Goal: Information Seeking & Learning: Learn about a topic

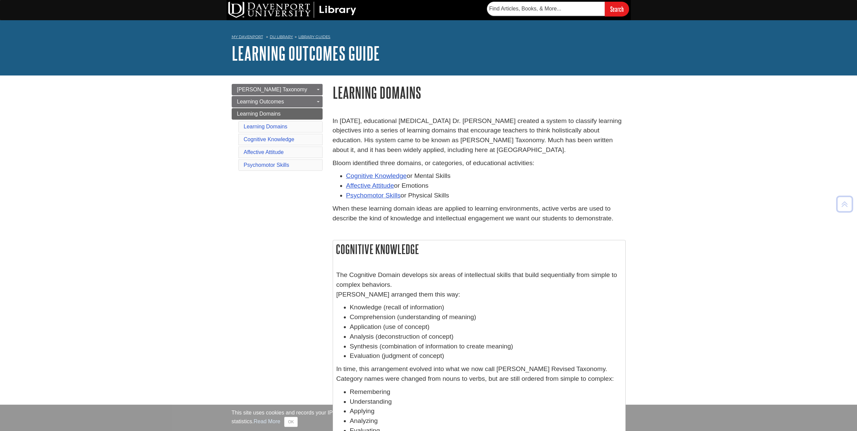
scroll to position [240, 0]
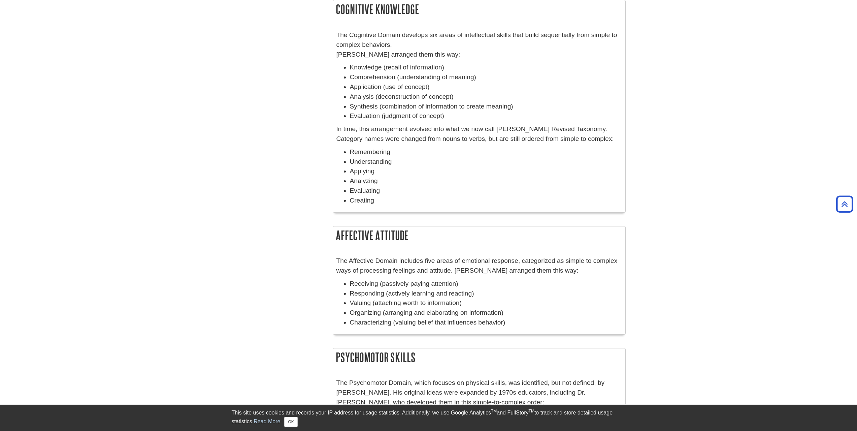
drag, startPoint x: 336, startPoint y: 10, endPoint x: 411, endPoint y: 196, distance: 200.1
click at [411, 196] on div "Cognitive Knowledge The Cognitive Domain develops six areas of intellectual ski…" at bounding box center [479, 106] width 293 height 212
copy div "Cognitive Knowledge The Cognitive Domain develops six areas of intellectual ski…"
drag, startPoint x: 337, startPoint y: 239, endPoint x: 514, endPoint y: 323, distance: 196.2
click at [514, 323] on div "Affective Attitude The Affective Domain includes five areas of emotional respon…" at bounding box center [479, 280] width 293 height 108
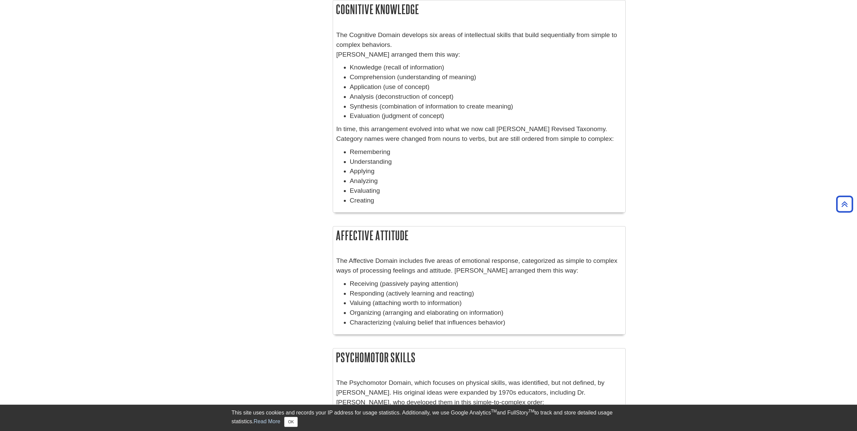
copy div "Affective Attitude The Affective Domain includes five areas of emotional respon…"
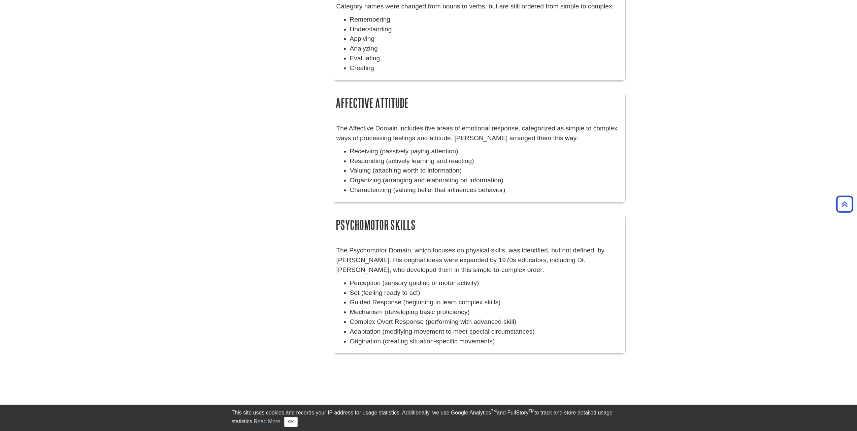
scroll to position [375, 0]
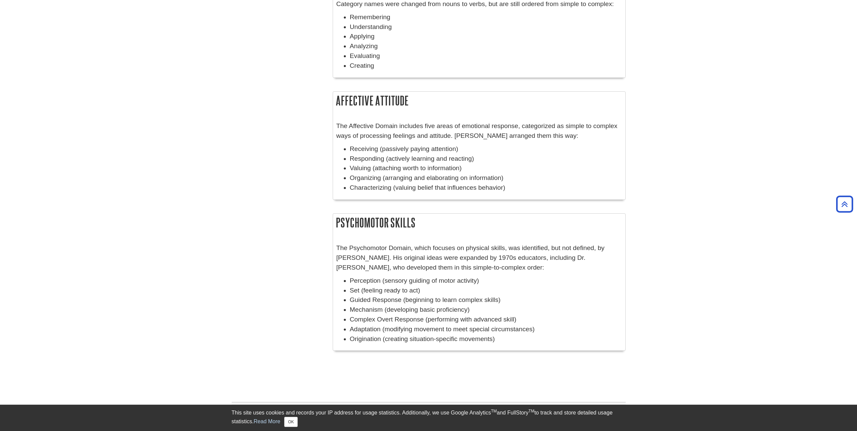
drag, startPoint x: 431, startPoint y: 329, endPoint x: 317, endPoint y: 225, distance: 154.5
click at [317, 225] on div "Menu [PERSON_NAME] Taxonomy Toggle Dropdown Bloom's Action Verbs Verbs and Phra…" at bounding box center [429, 33] width 404 height 664
copy div "Psychomotor Skills The Psychomotor Domain, which focuses on physical skills, wa…"
drag, startPoint x: 459, startPoint y: 260, endPoint x: 454, endPoint y: 248, distance: 13.4
click at [459, 260] on p "The Psychomotor Domain, which focuses on physical skills, was identified, but n…" at bounding box center [480, 257] width 286 height 29
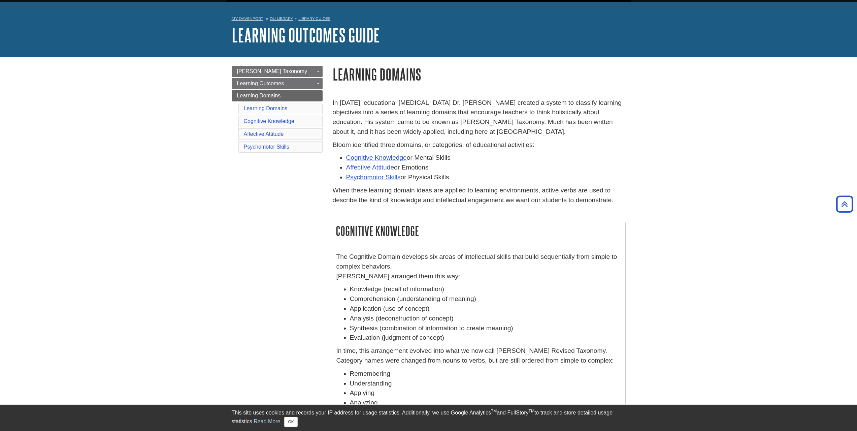
scroll to position [0, 0]
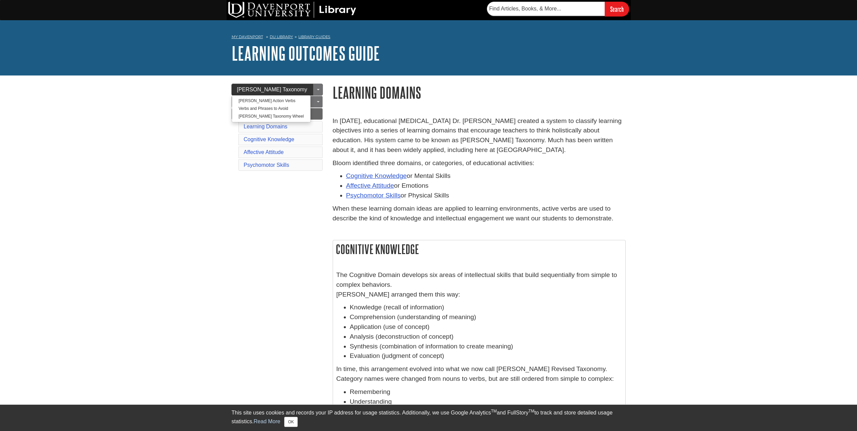
click at [291, 88] on link "[PERSON_NAME] Taxonomy" at bounding box center [277, 89] width 91 height 11
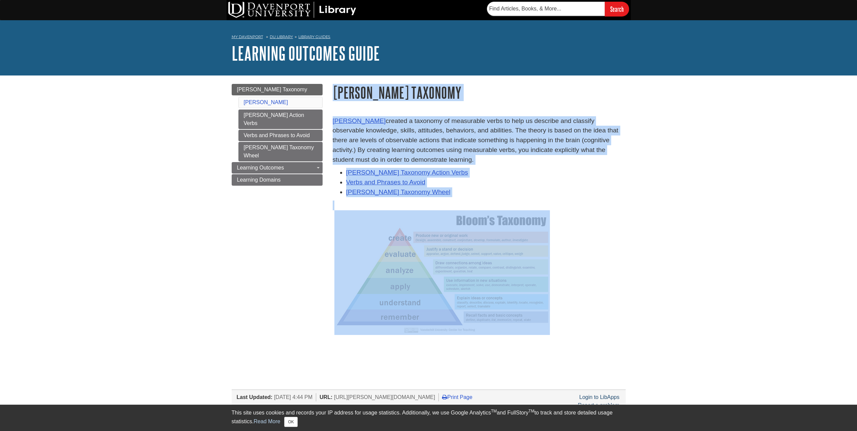
drag, startPoint x: 335, startPoint y: 94, endPoint x: 525, endPoint y: 260, distance: 252.6
click at [525, 260] on div "[PERSON_NAME] Taxonomy [PERSON_NAME] created a taxonomy of measurable verbs to …" at bounding box center [479, 218] width 293 height 268
copy div "[PERSON_NAME] Taxonomy [PERSON_NAME] created a taxonomy of measurable verbs to …"
